Goal: Task Accomplishment & Management: Use online tool/utility

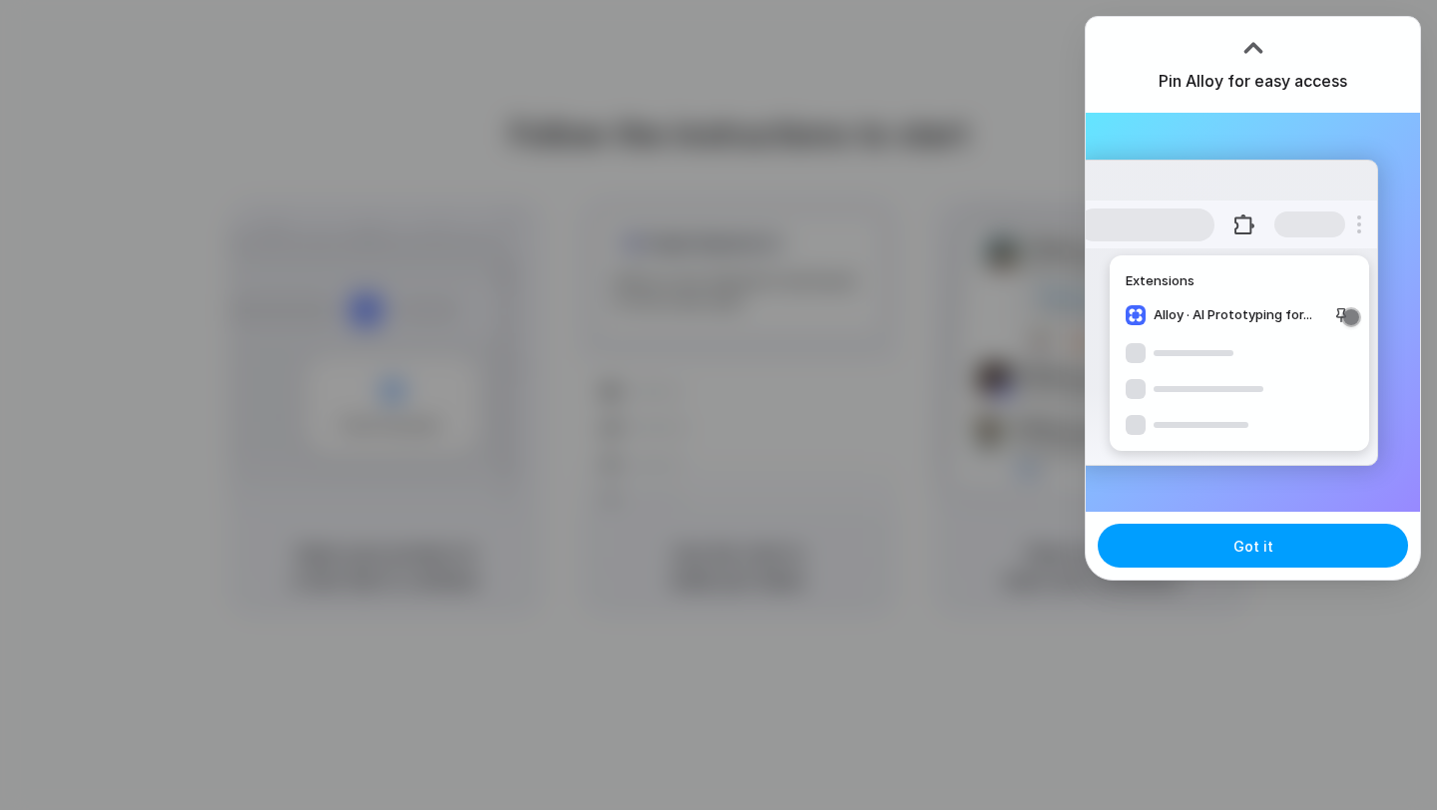
click at [1186, 553] on button "Got it" at bounding box center [1253, 546] width 310 height 44
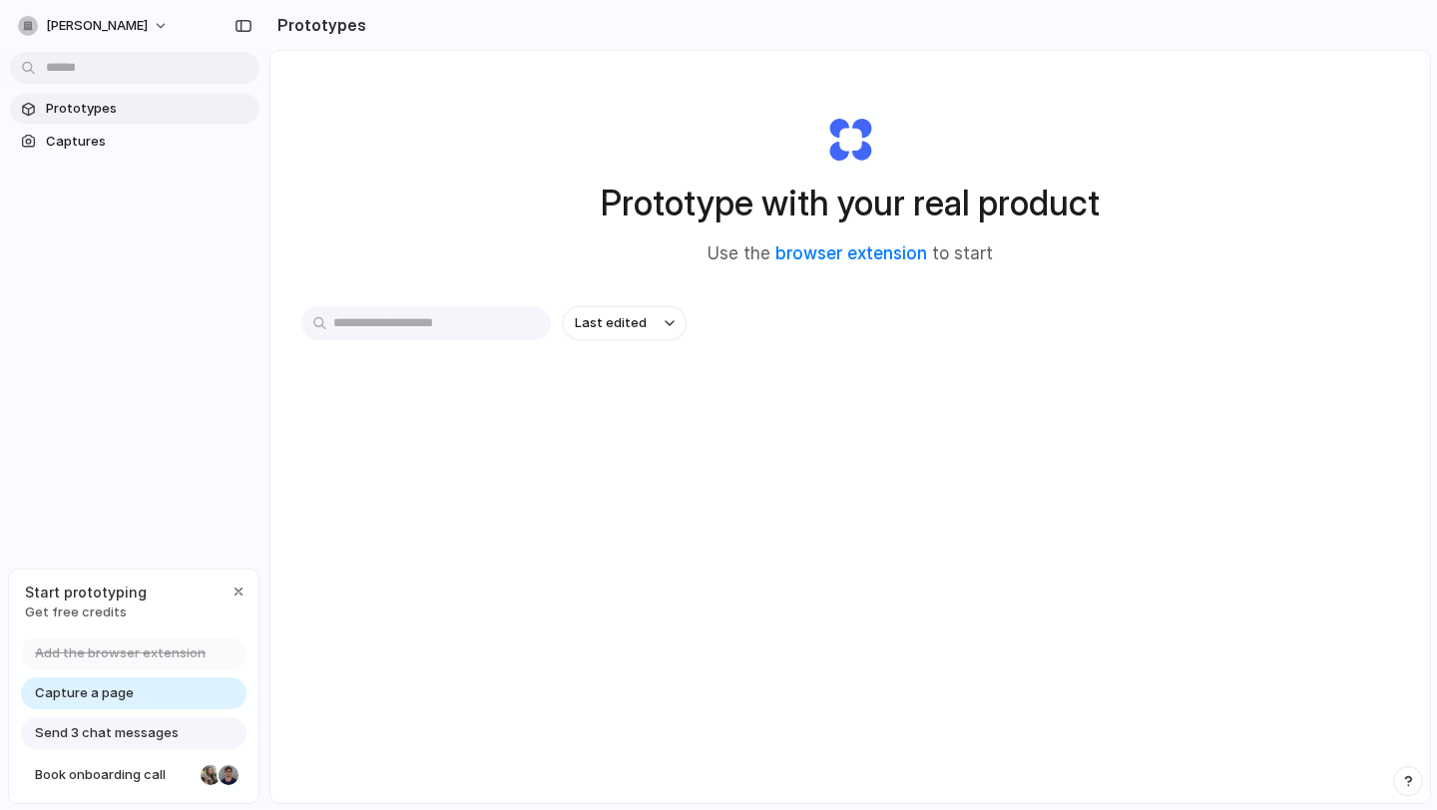
click at [59, 697] on span "Capture a page" at bounding box center [84, 694] width 99 height 20
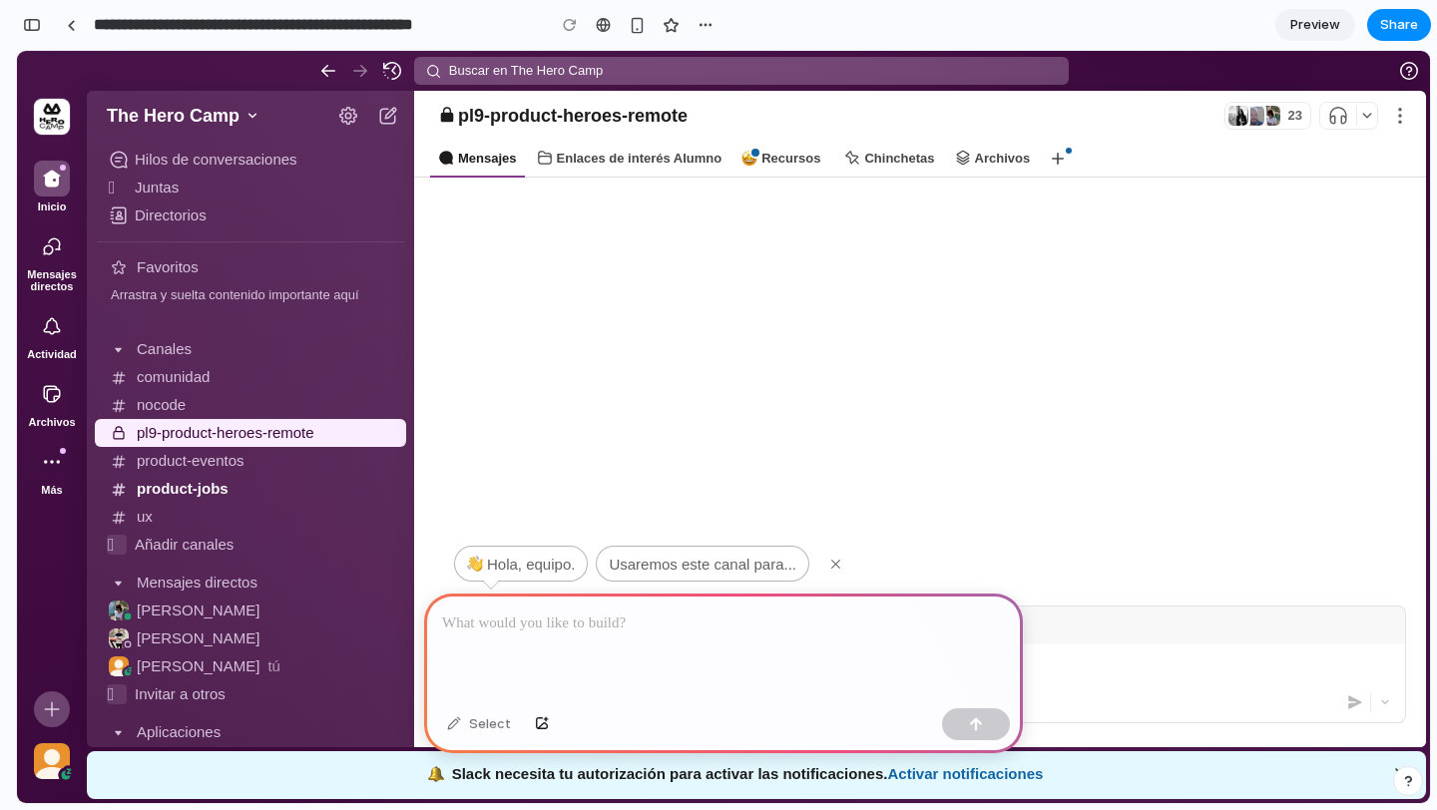
scroll to position [7, 0]
drag, startPoint x: 657, startPoint y: 741, endPoint x: 681, endPoint y: 581, distance: 162.4
click at [637, 151] on div "Enlaces de interés Alumno" at bounding box center [630, 159] width 202 height 38
click at [515, 157] on div "Mensajes" at bounding box center [477, 159] width 95 height 38
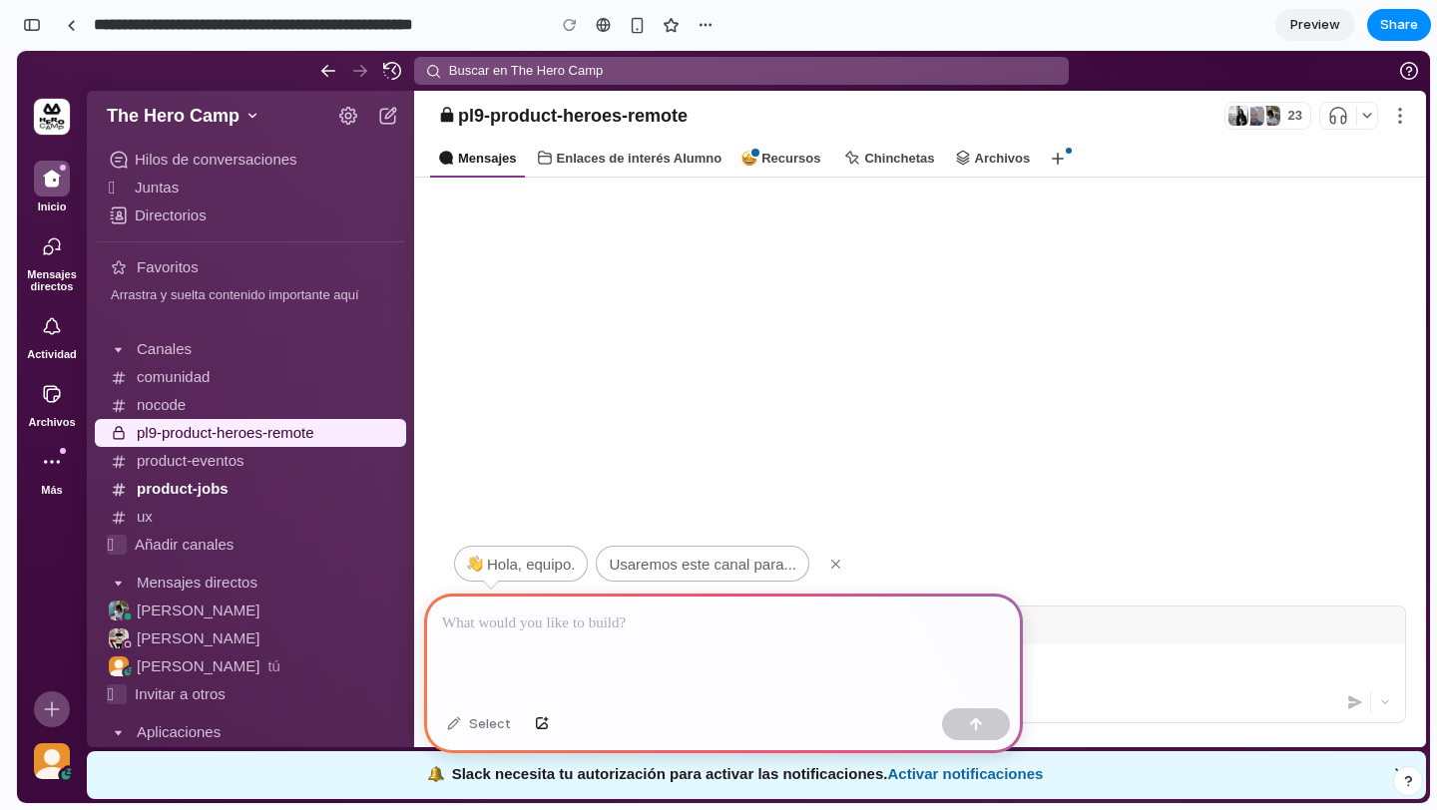
scroll to position [1842, 0]
click at [827, 564] on button "Descartar sugerencias de mensajes" at bounding box center [835, 564] width 36 height 36
click at [780, 649] on div at bounding box center [723, 647] width 599 height 107
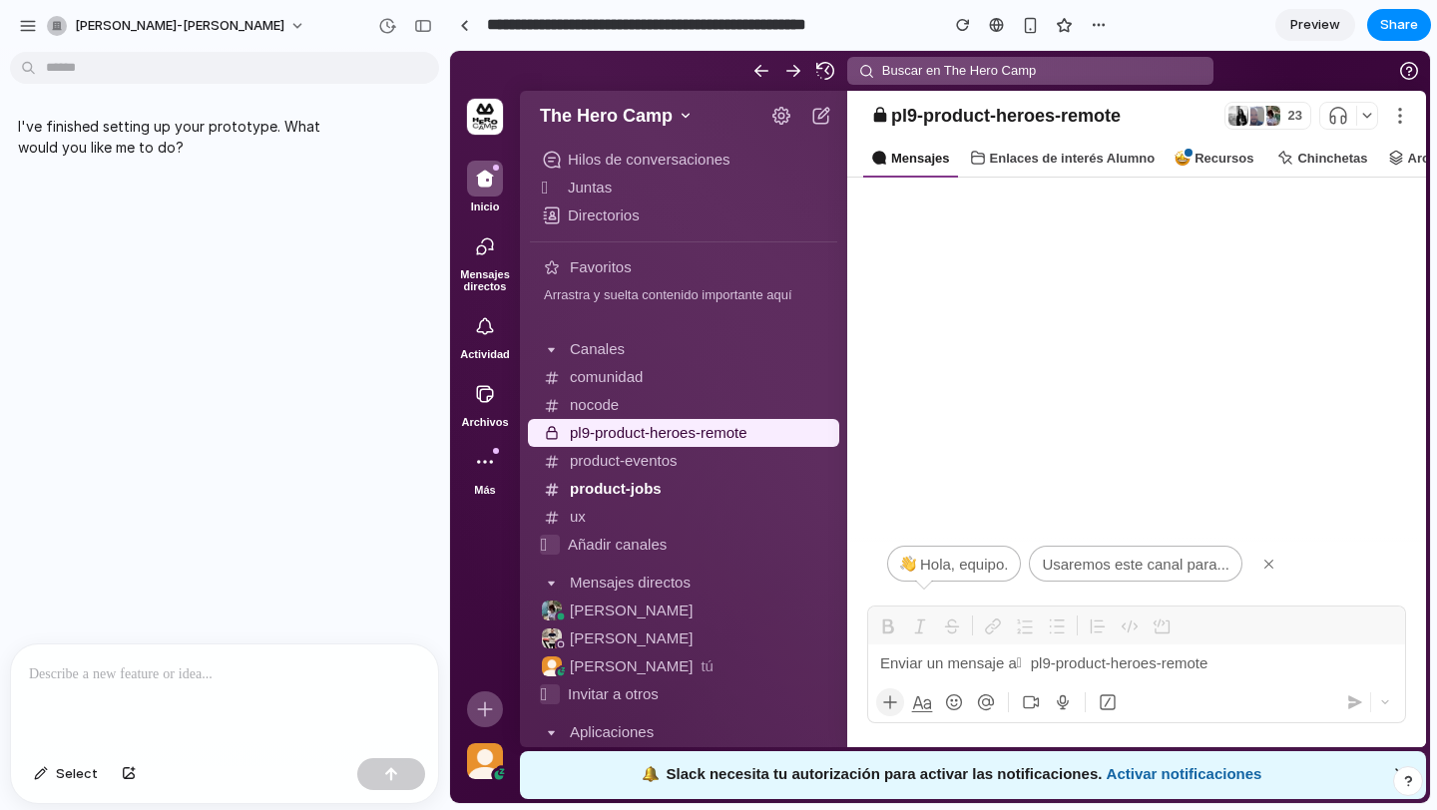
scroll to position [0, 0]
click at [195, 662] on div at bounding box center [224, 698] width 427 height 106
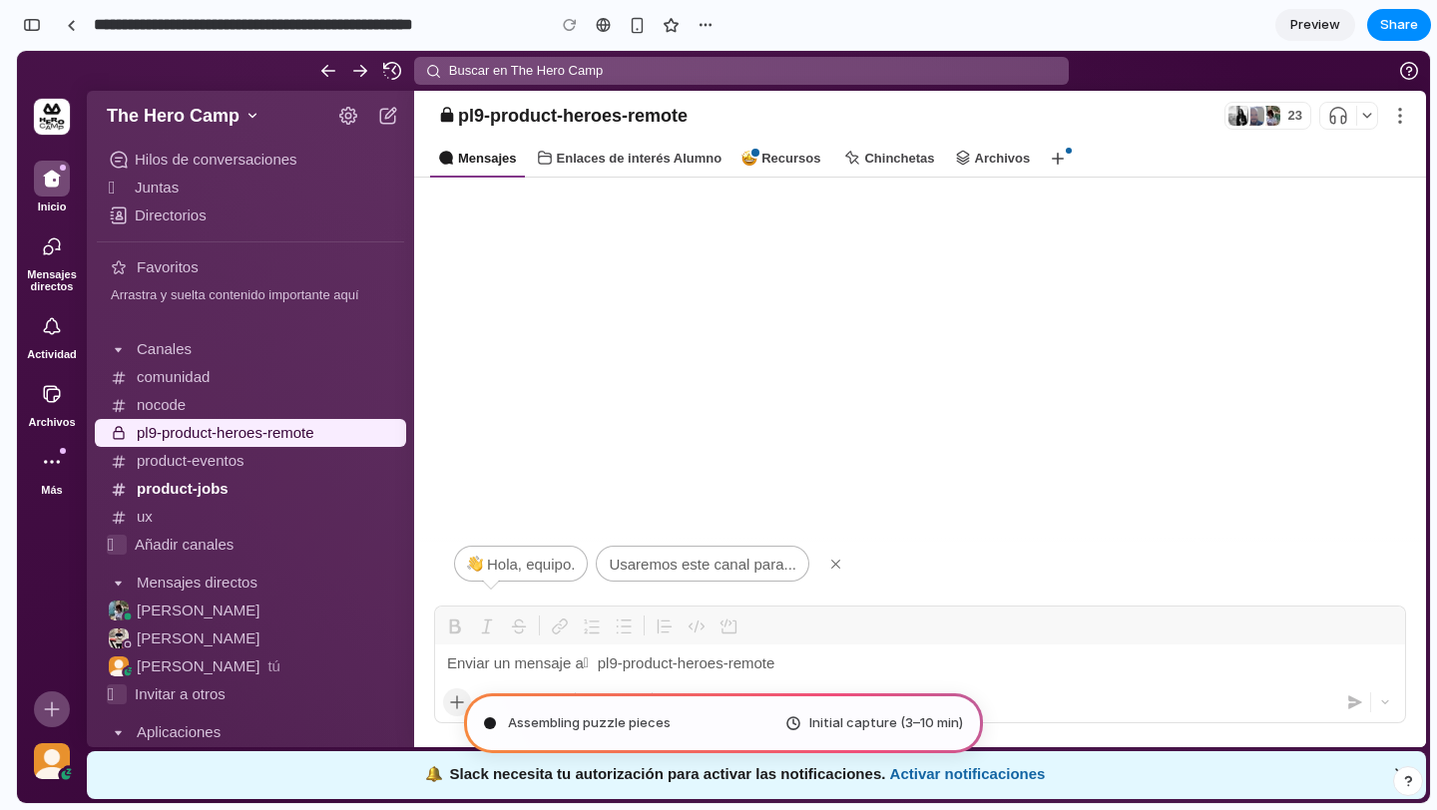
type input "**********"
click at [1395, 768] on icon "button" at bounding box center [1401, 774] width 13 height 13
click at [494, 660] on p at bounding box center [920, 664] width 946 height 22
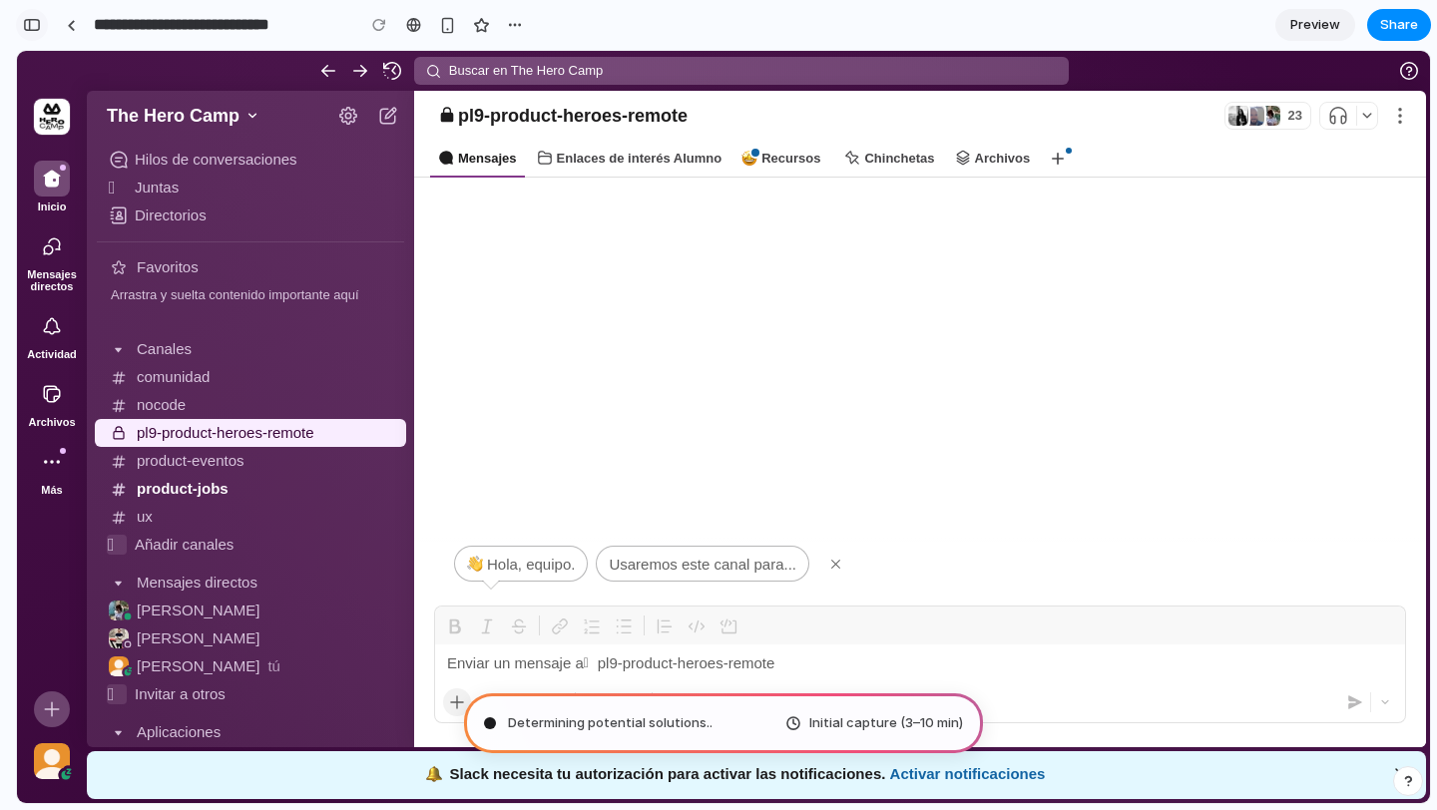
click at [40, 27] on div "button" at bounding box center [32, 25] width 18 height 14
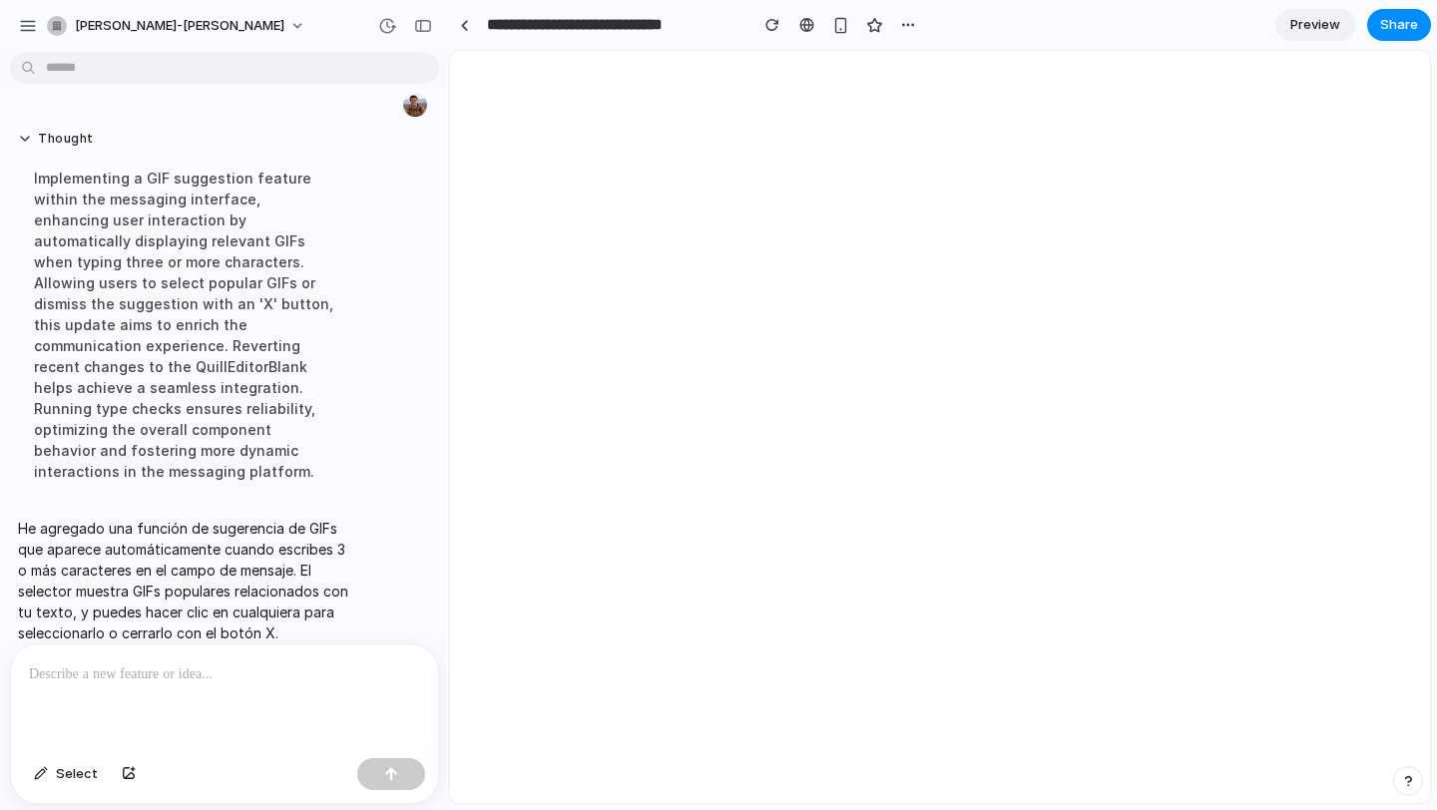
scroll to position [0, 0]
click at [423, 26] on div "button" at bounding box center [423, 26] width 18 height 14
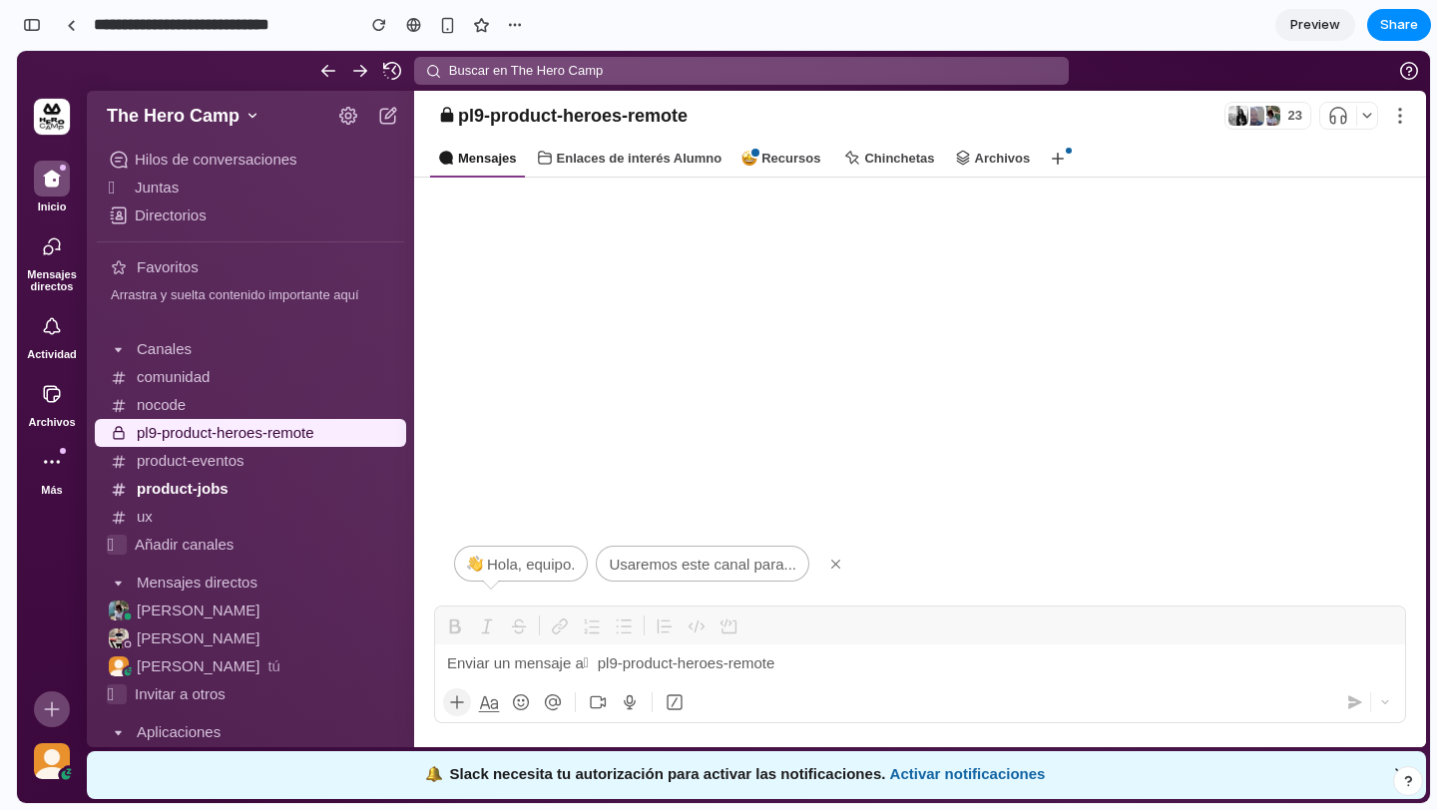
scroll to position [360, 0]
click at [521, 654] on p at bounding box center [920, 664] width 946 height 22
click at [752, 678] on div at bounding box center [919, 664] width 969 height 38
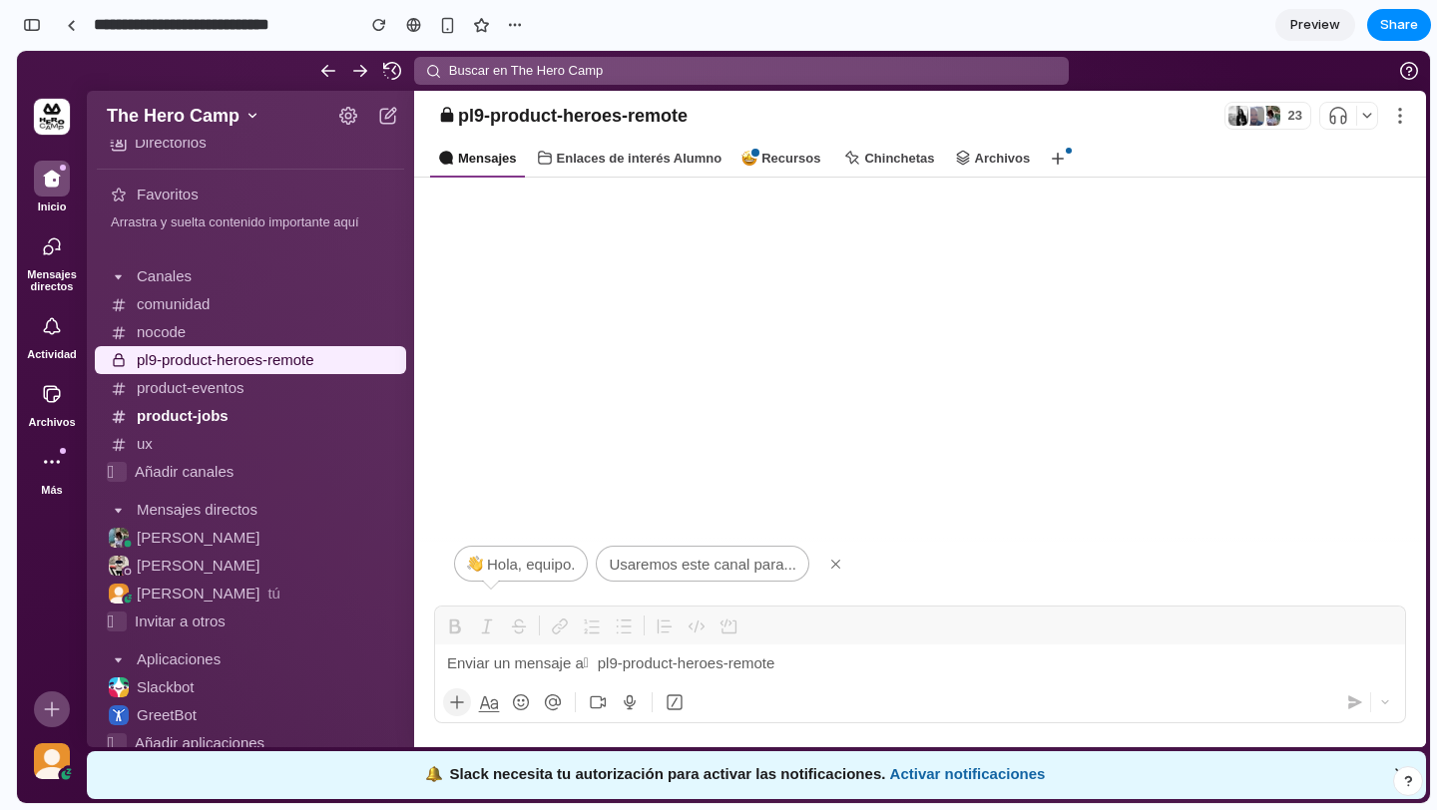
scroll to position [0, 0]
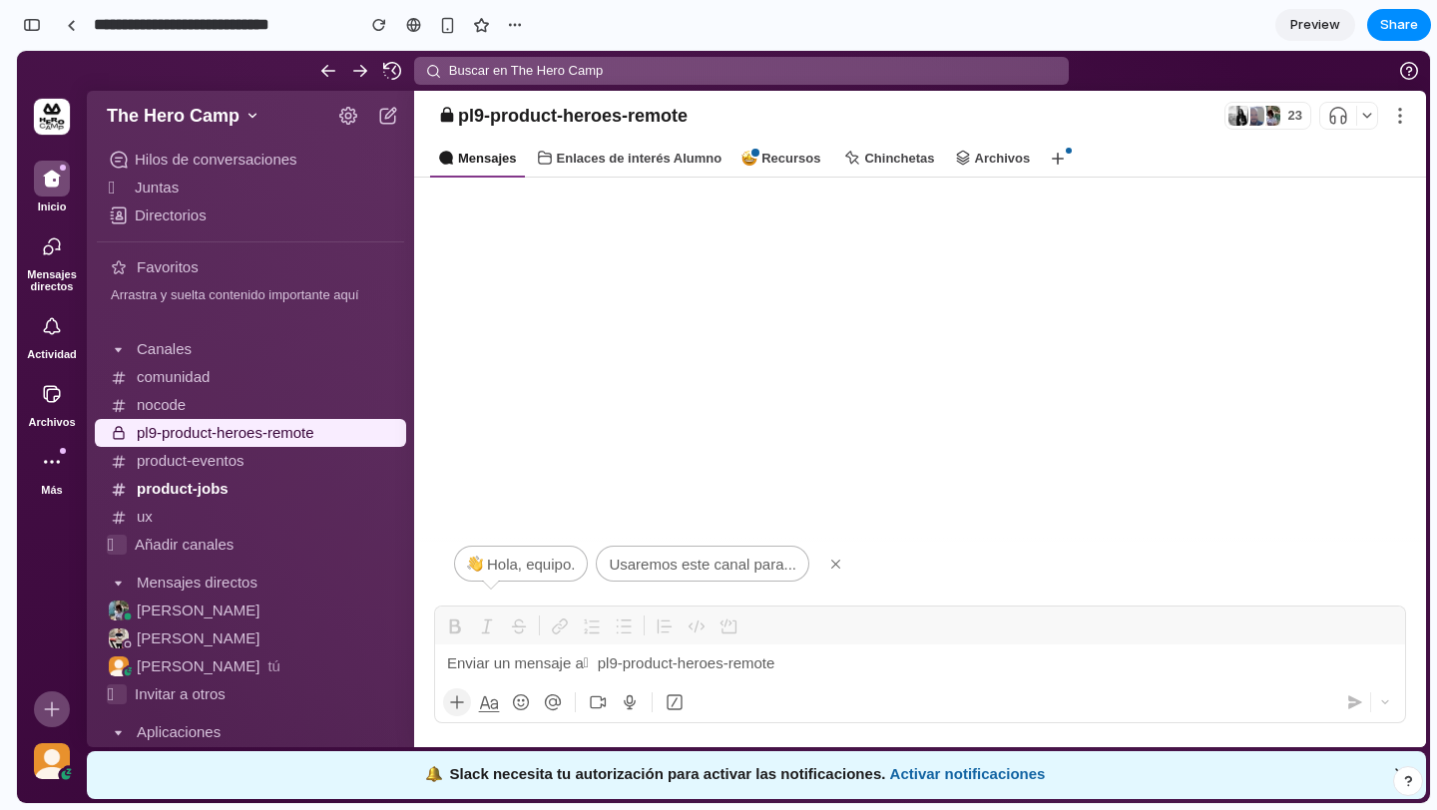
click at [604, 666] on div at bounding box center [919, 664] width 969 height 38
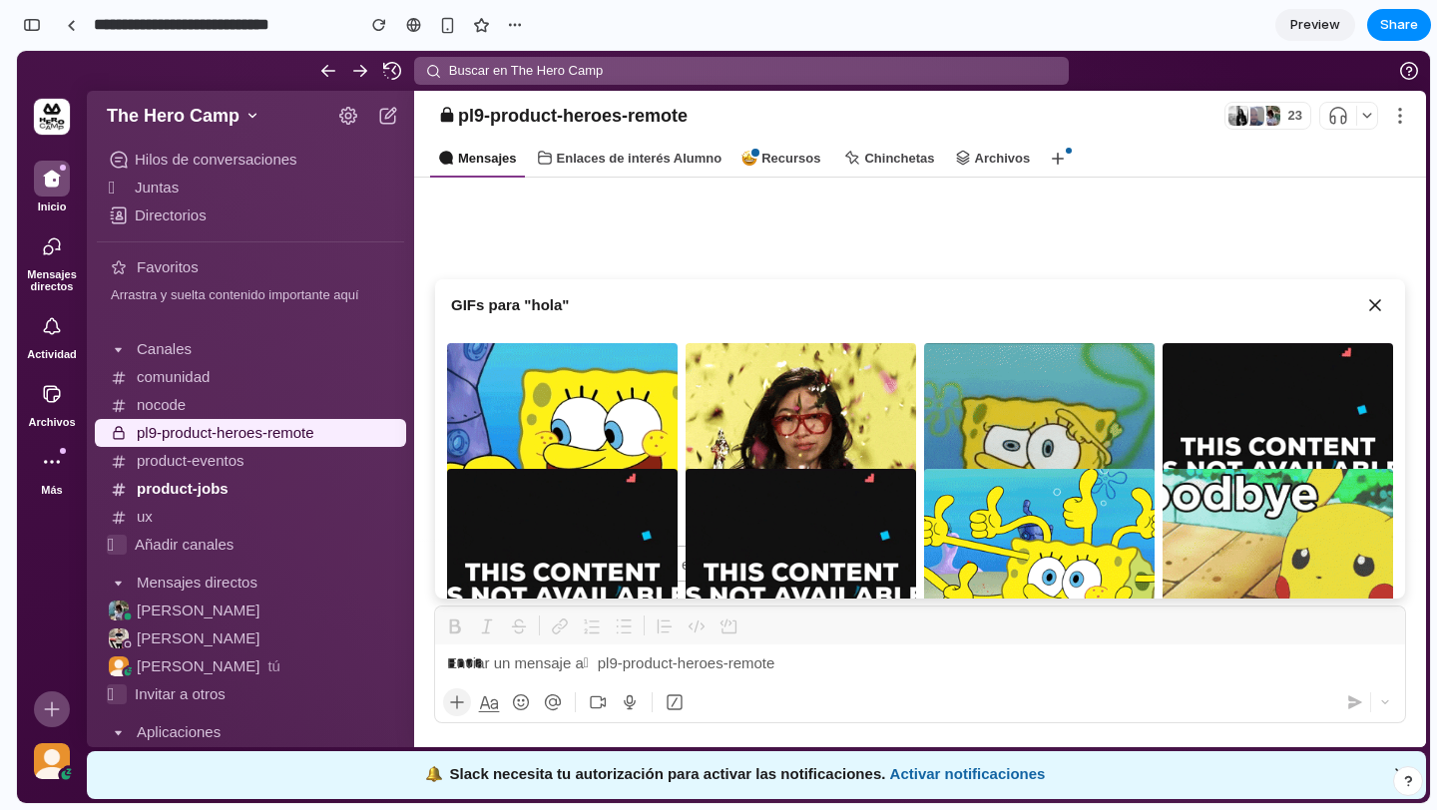
click at [1374, 304] on icon at bounding box center [1375, 305] width 10 height 10
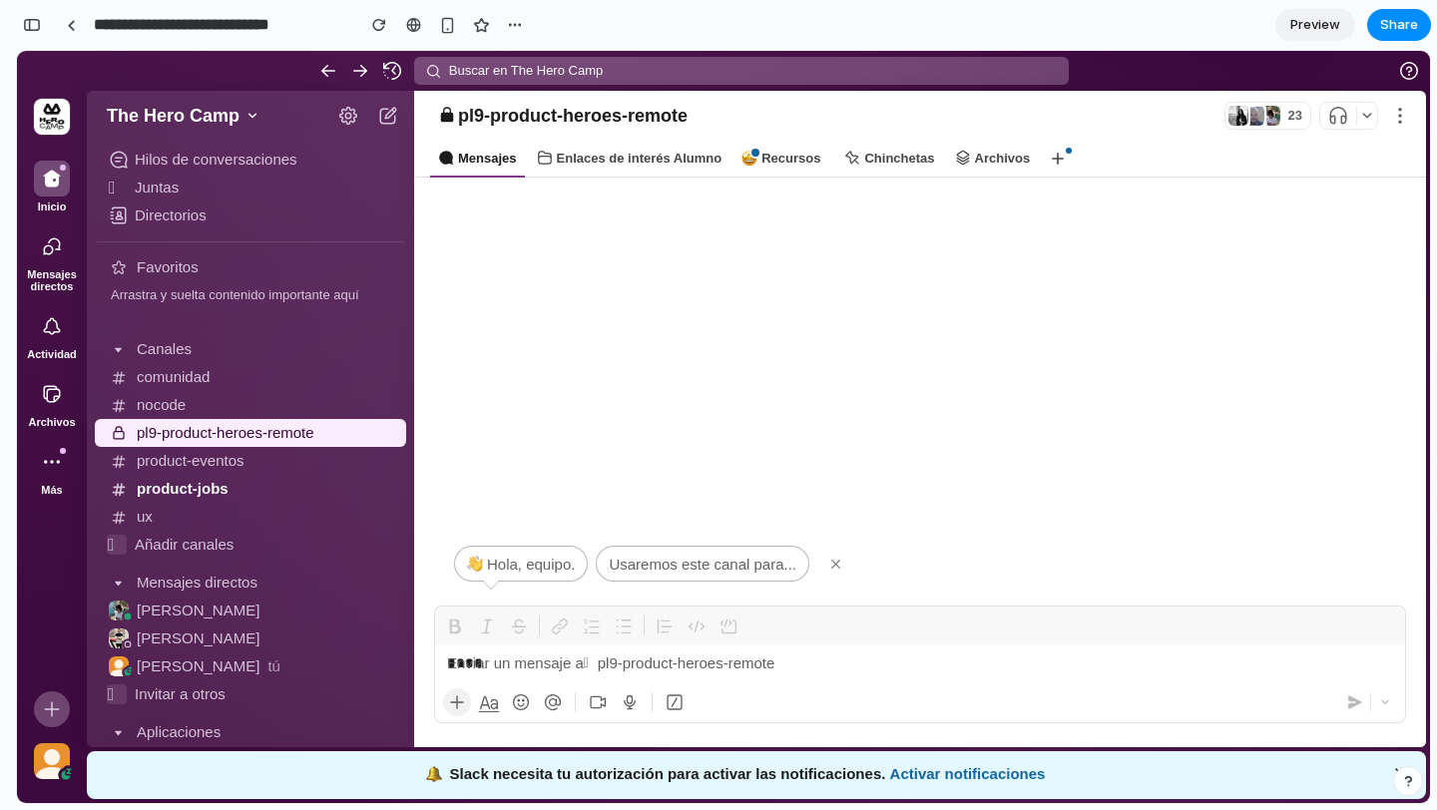
click at [38, 25] on div "button" at bounding box center [32, 25] width 18 height 14
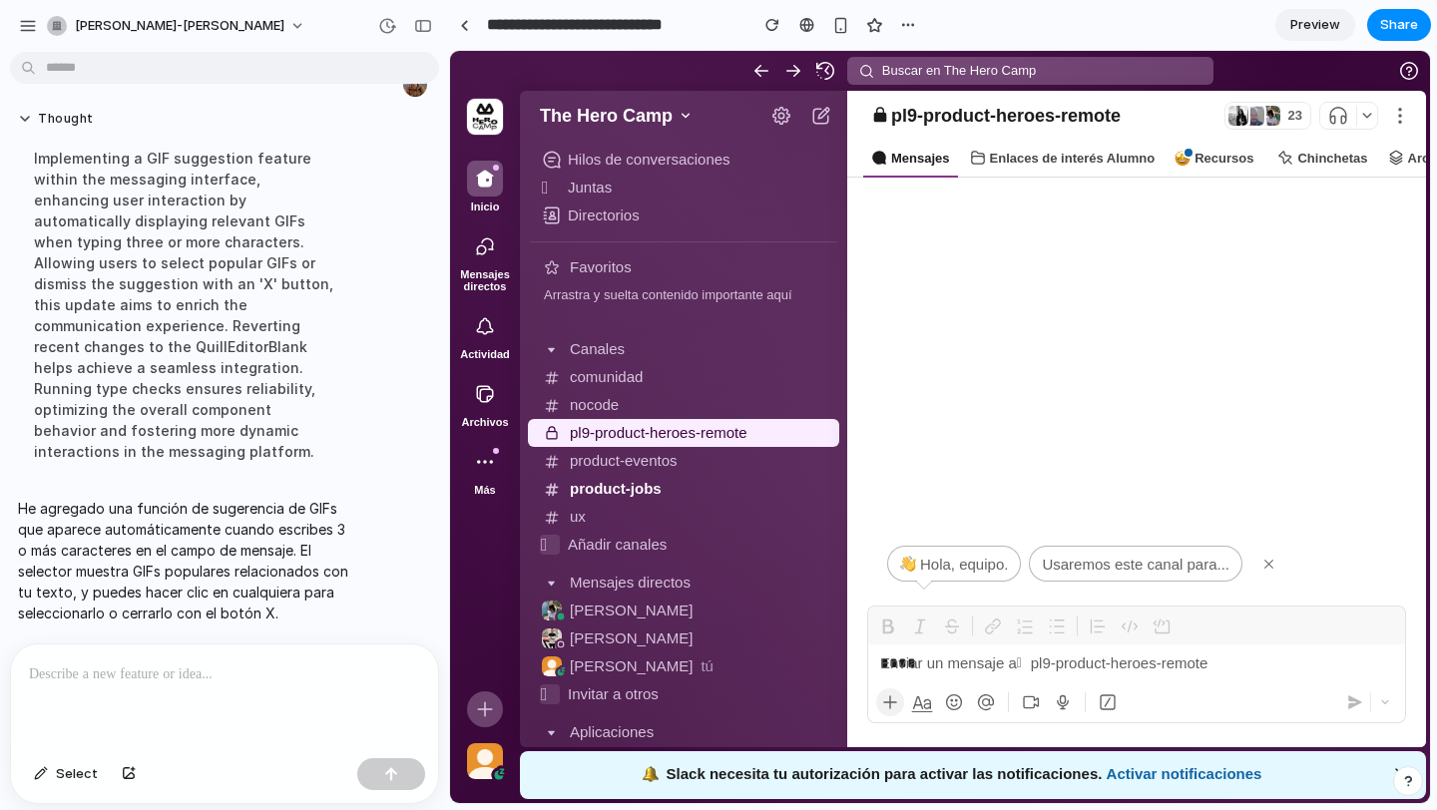
scroll to position [190, 0]
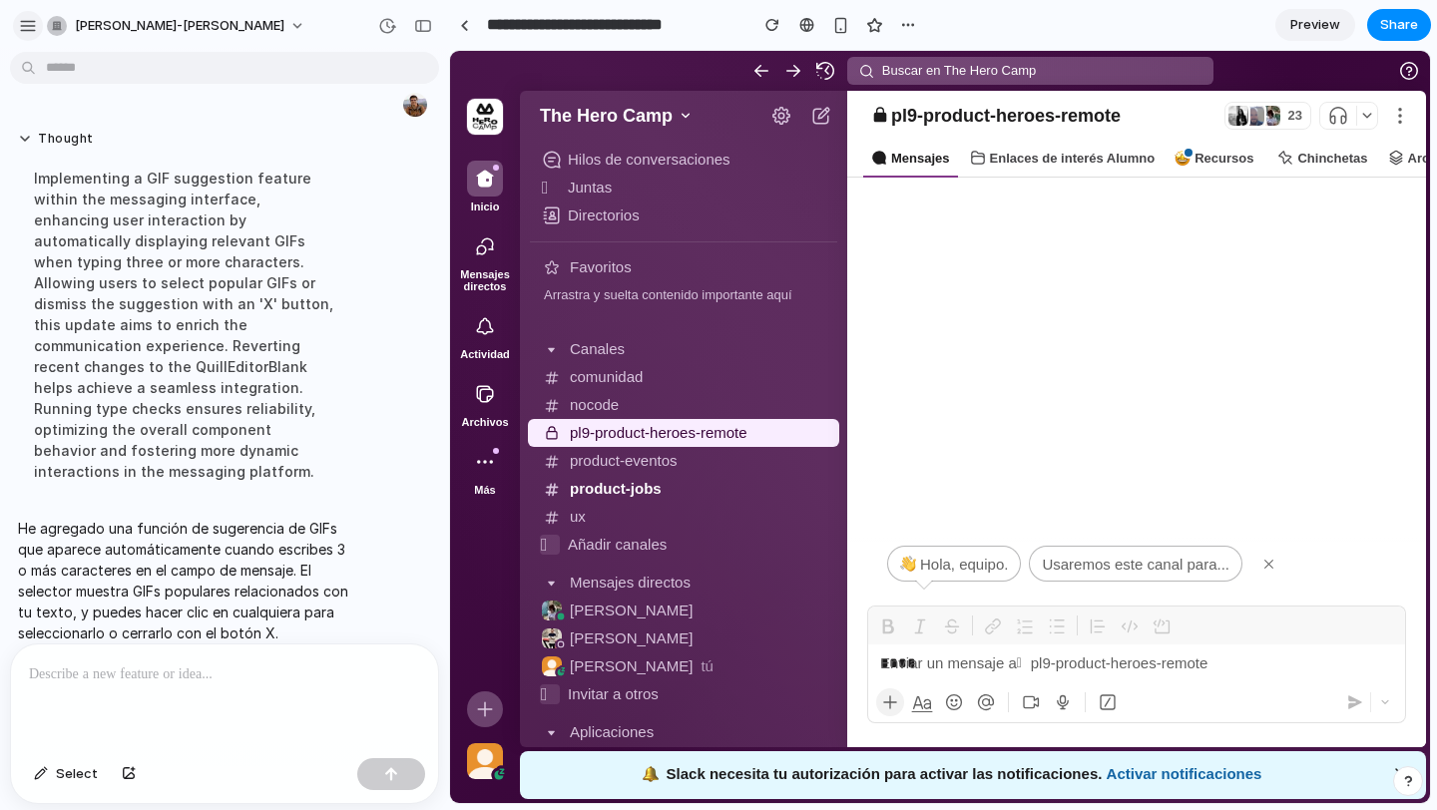
click at [31, 25] on div "button" at bounding box center [28, 26] width 18 height 18
click at [488, 240] on icon "button" at bounding box center [485, 246] width 20 height 20
click at [408, 32] on div at bounding box center [405, 26] width 68 height 32
click at [431, 24] on div "button" at bounding box center [423, 26] width 18 height 14
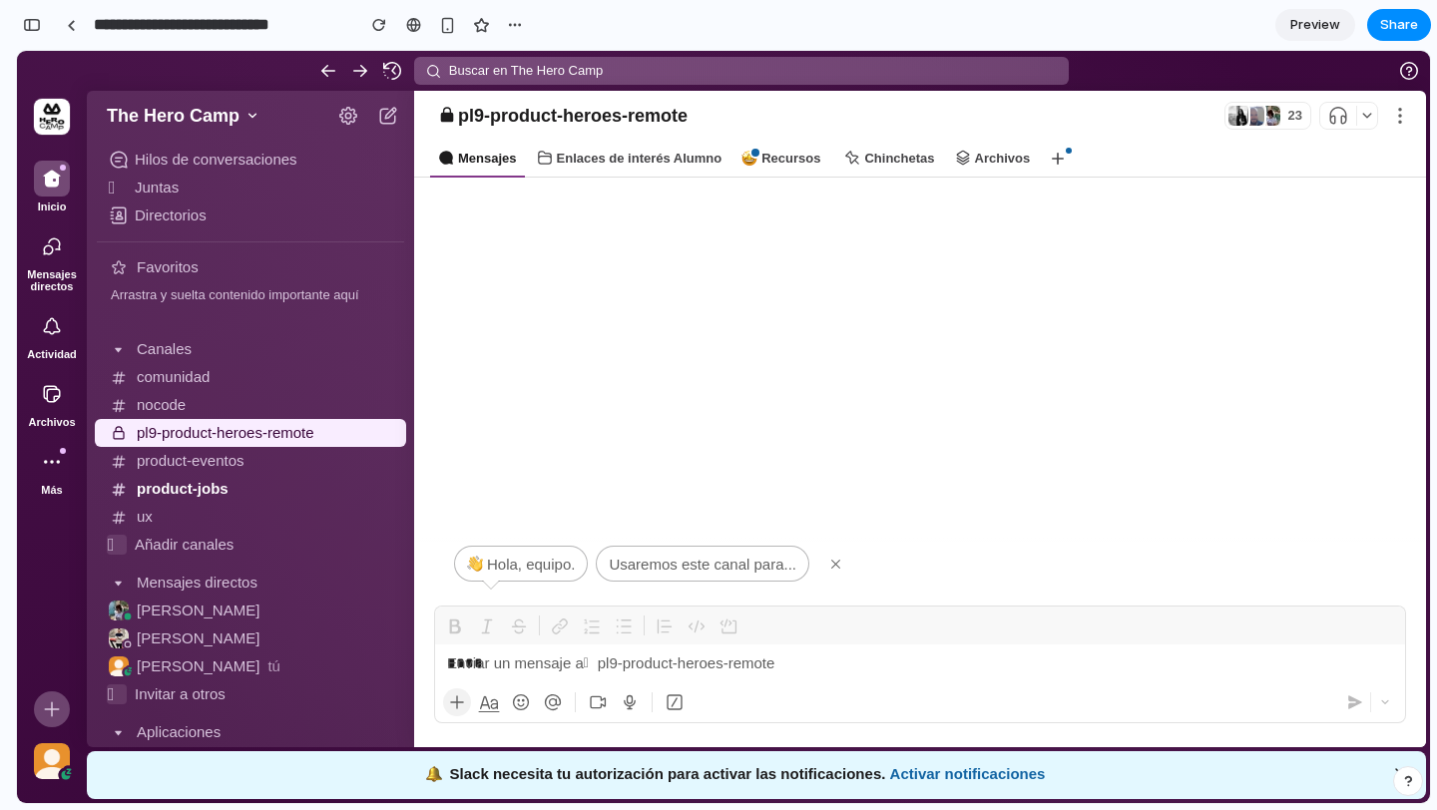
scroll to position [360, 0]
click at [508, 668] on div "****" at bounding box center [919, 664] width 969 height 38
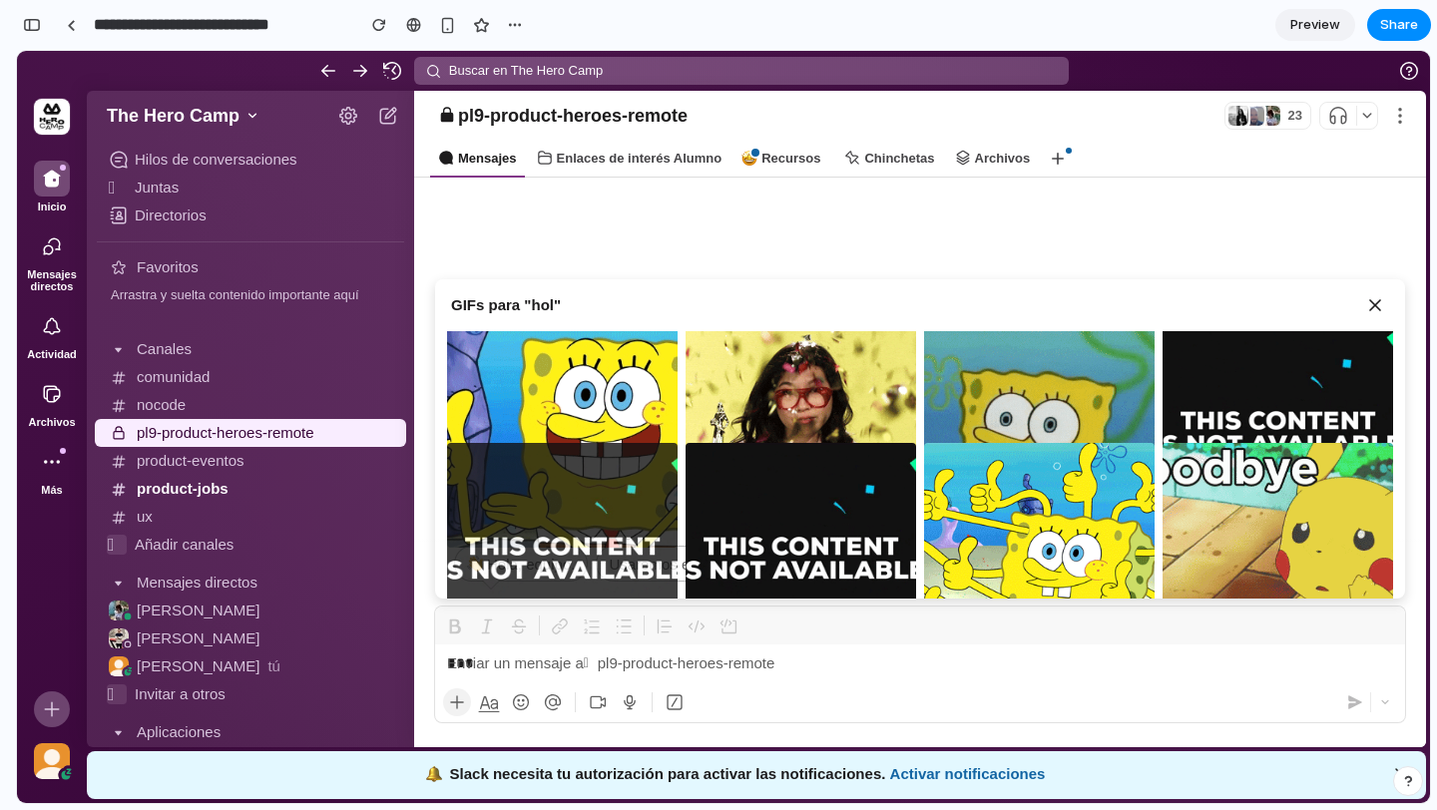
scroll to position [0, 0]
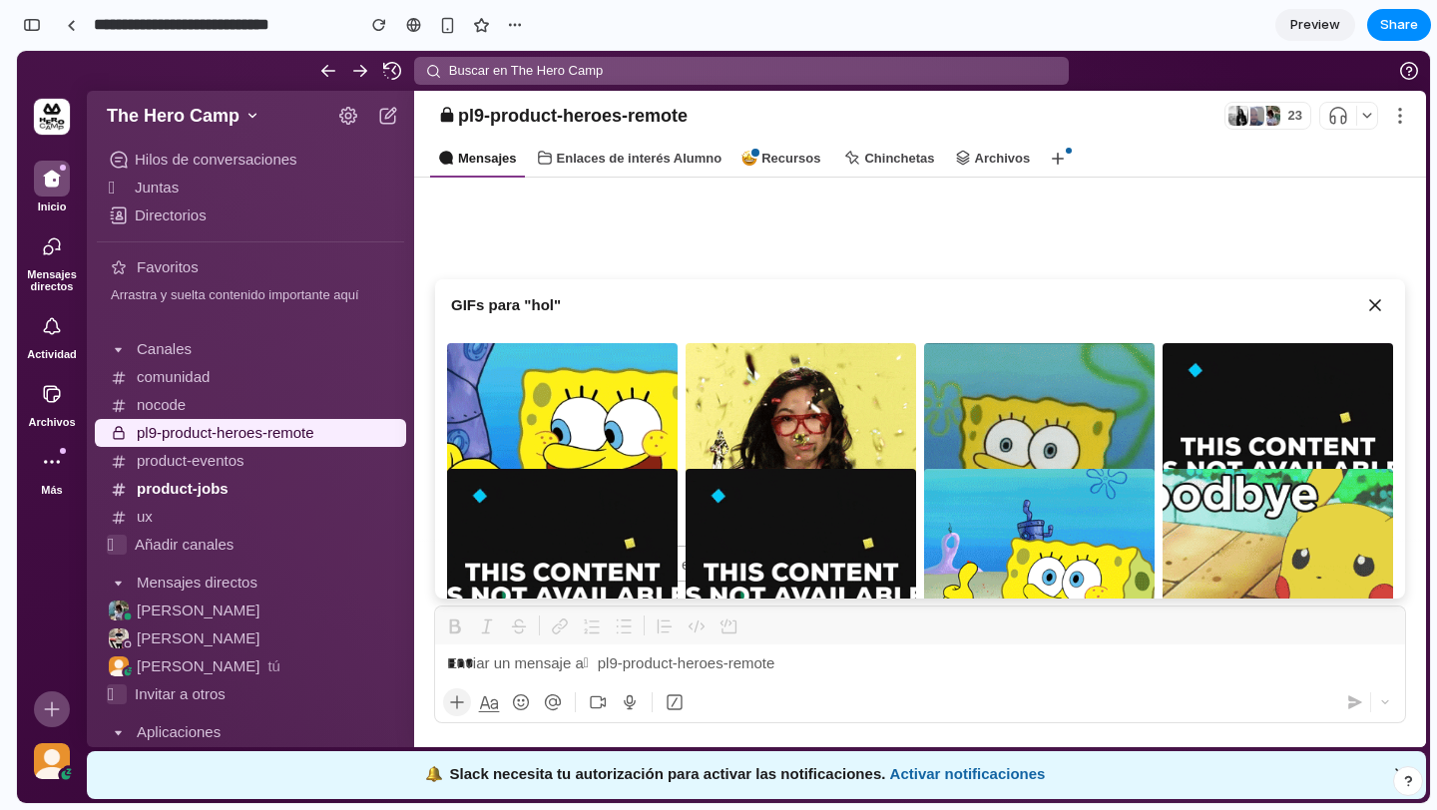
click at [1372, 305] on icon at bounding box center [1375, 305] width 10 height 10
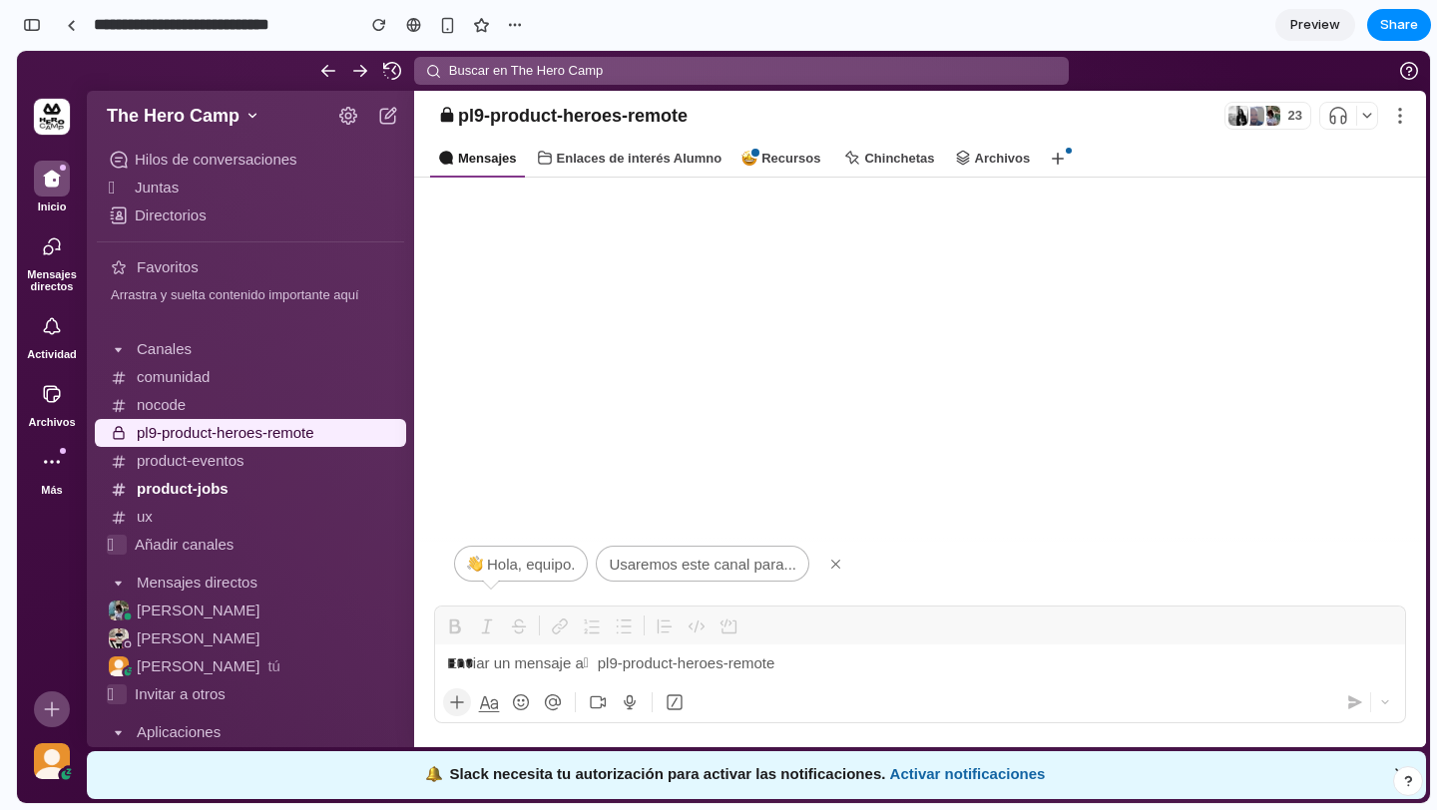
click at [556, 656] on div "***" at bounding box center [919, 664] width 969 height 38
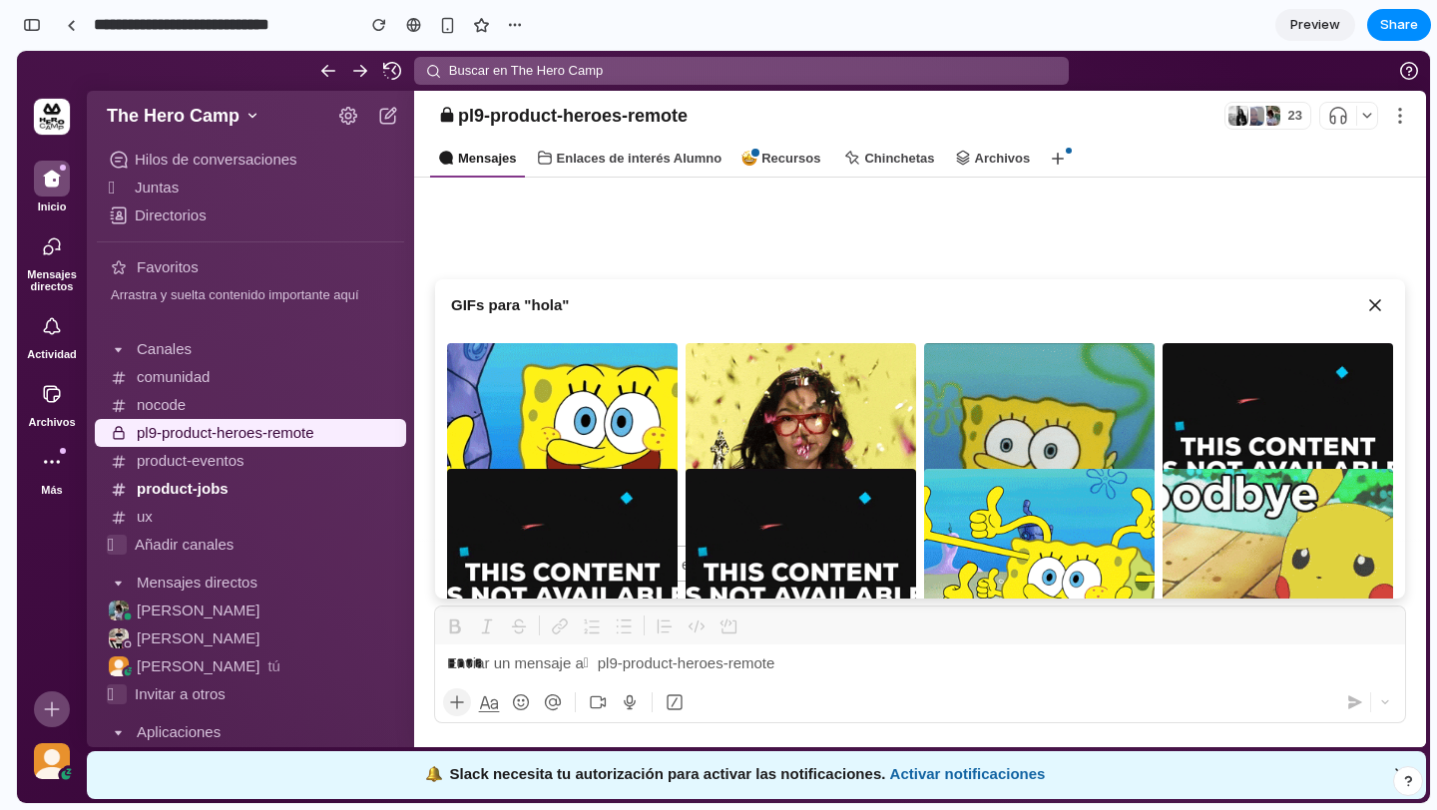
click at [610, 158] on div "Enlaces de interés Alumno" at bounding box center [630, 159] width 202 height 38
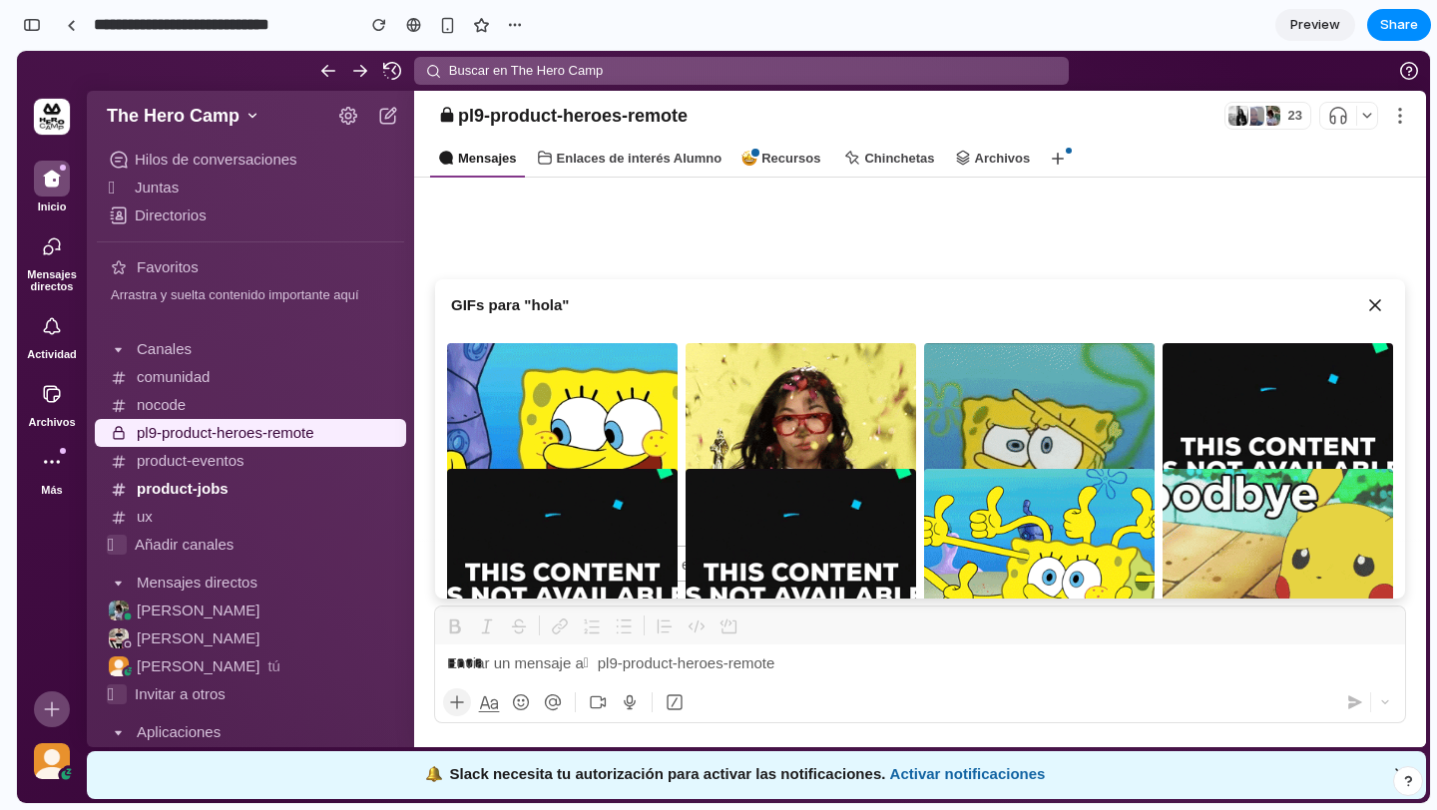
click at [487, 164] on div "Mensajes" at bounding box center [477, 159] width 95 height 38
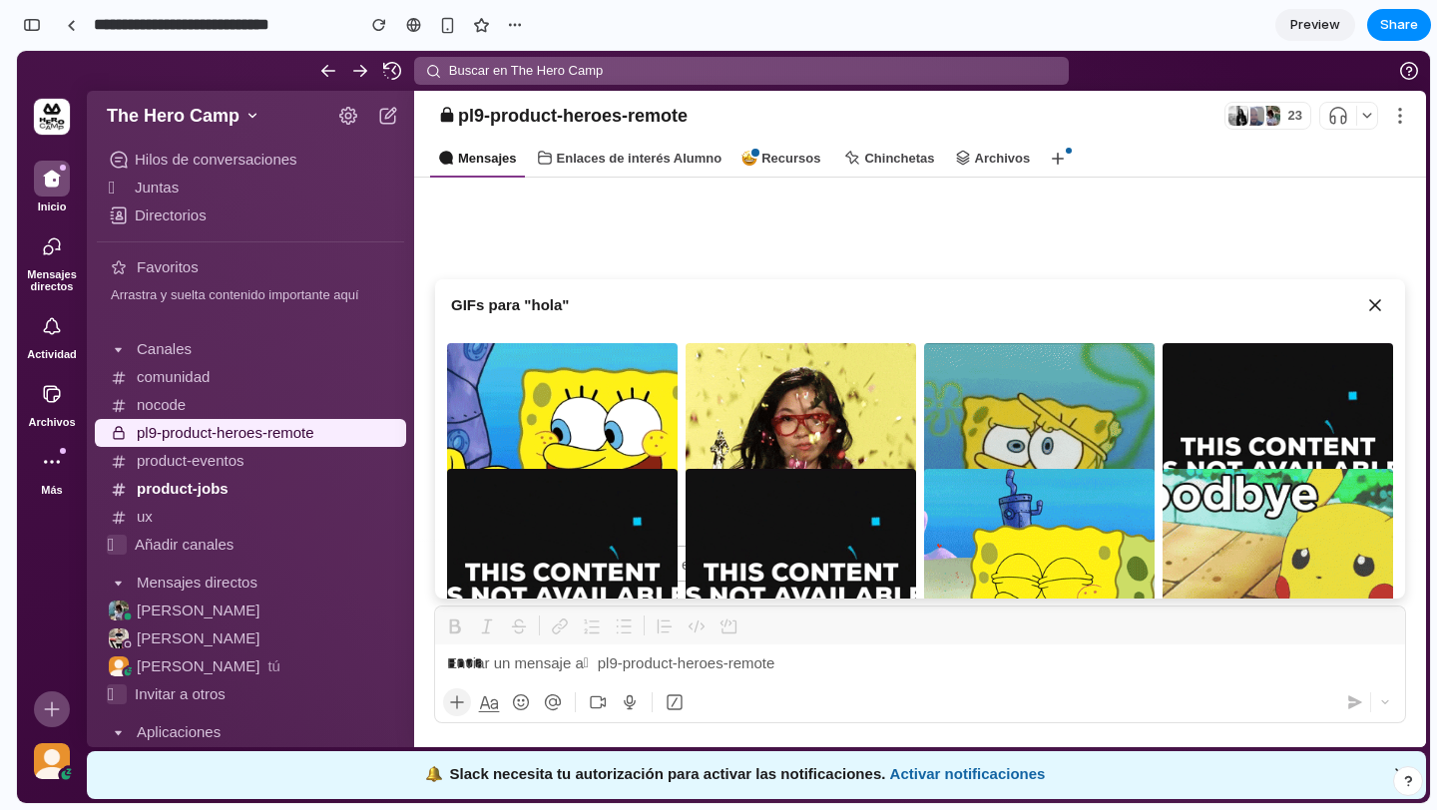
scroll to position [73, 0]
